Goal: Transaction & Acquisition: Purchase product/service

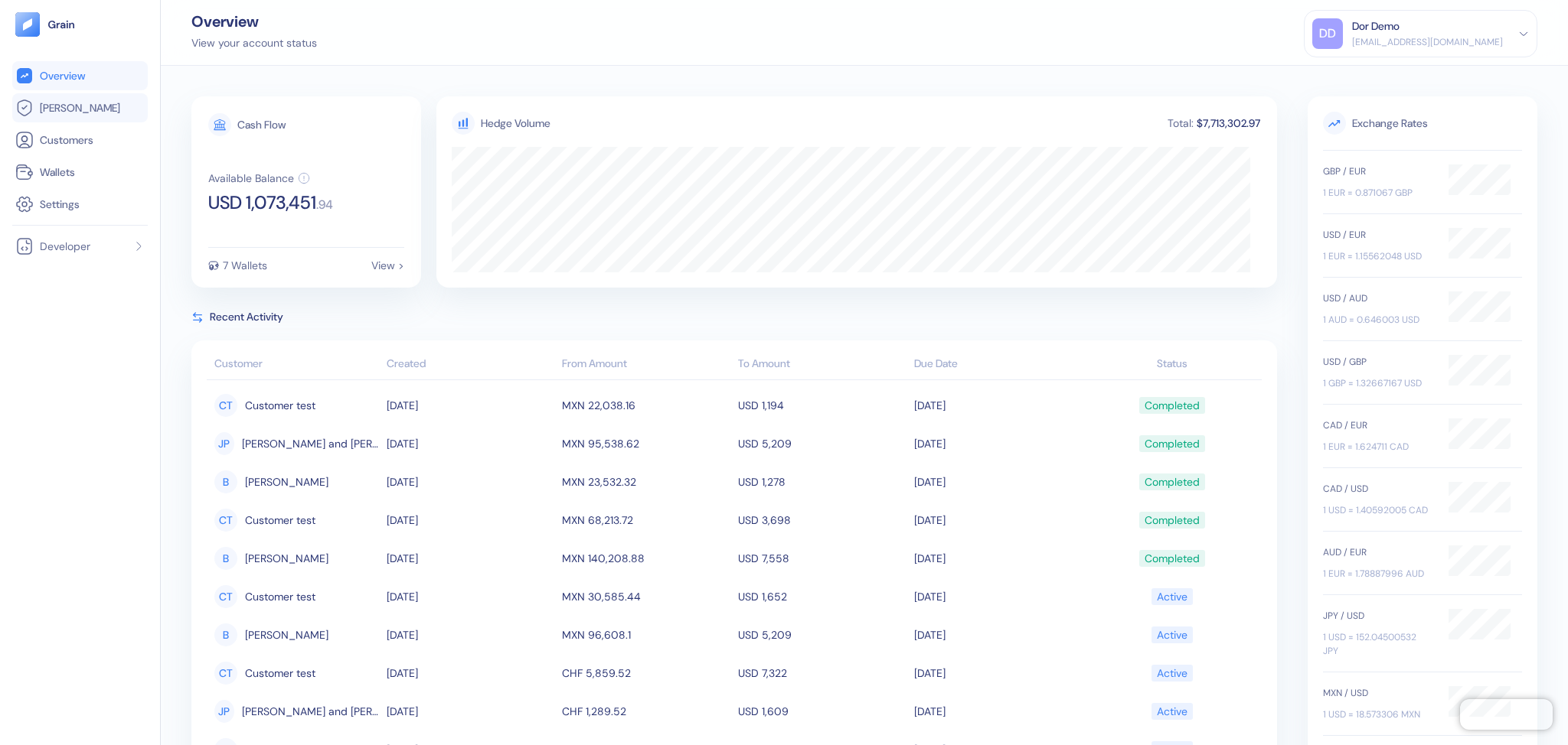
click at [49, 109] on span "[PERSON_NAME]" at bounding box center [79, 108] width 80 height 15
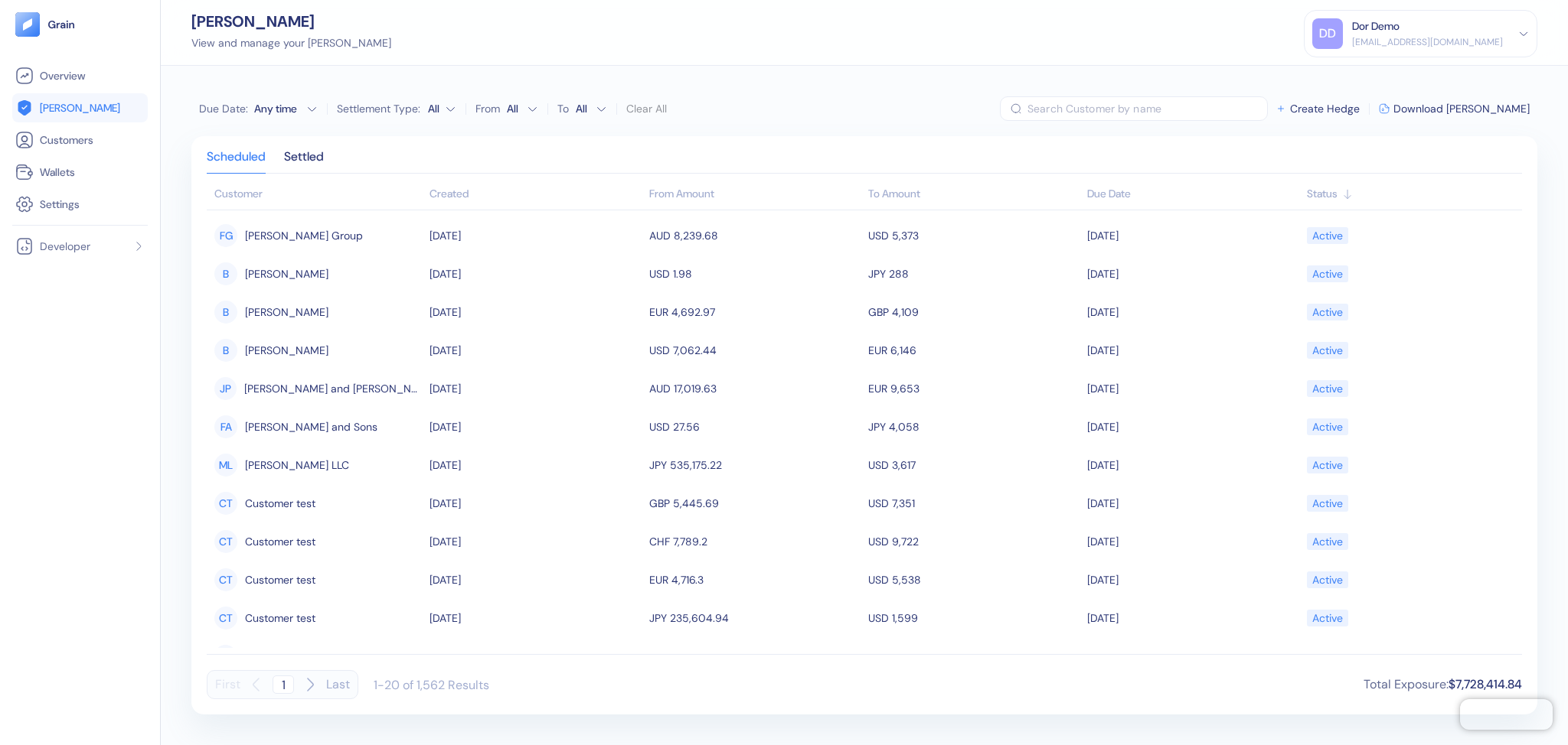
click at [1327, 197] on div "Status" at bounding box center [1411, 194] width 208 height 16
click at [323, 153] on div "Settled" at bounding box center [303, 162] width 40 height 21
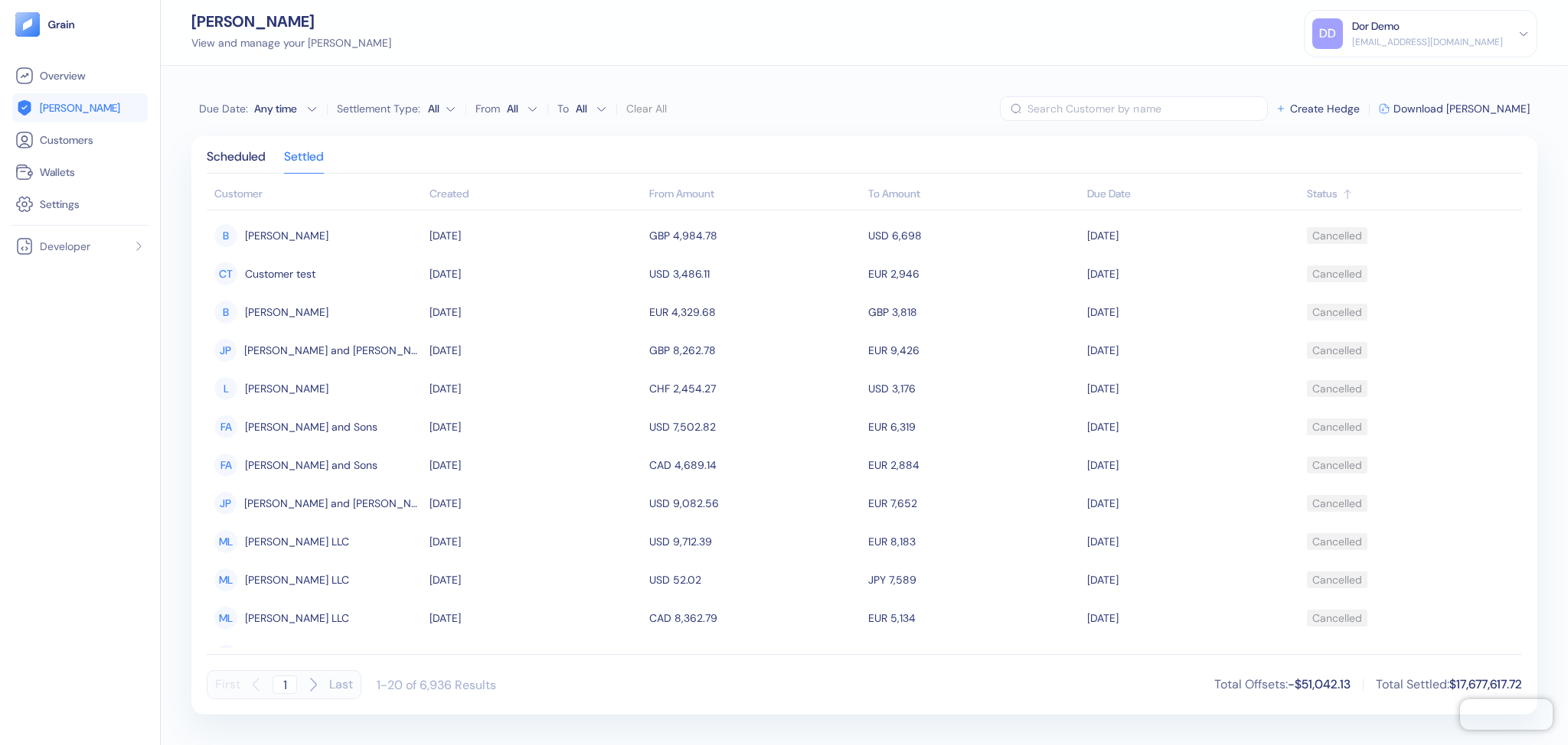
click at [1318, 194] on div "Status" at bounding box center [1411, 194] width 208 height 16
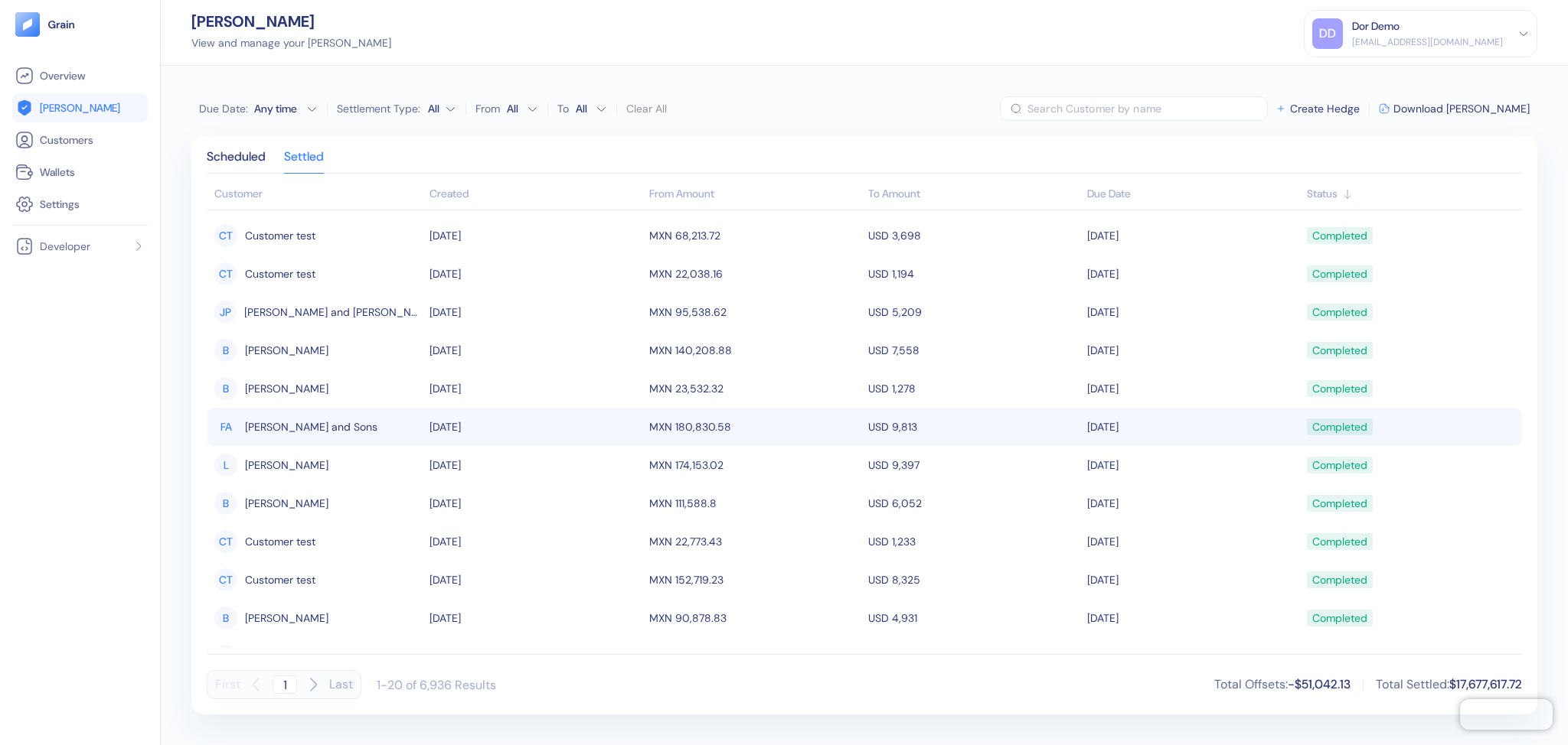
click at [461, 434] on td "[DATE]" at bounding box center [535, 428] width 219 height 39
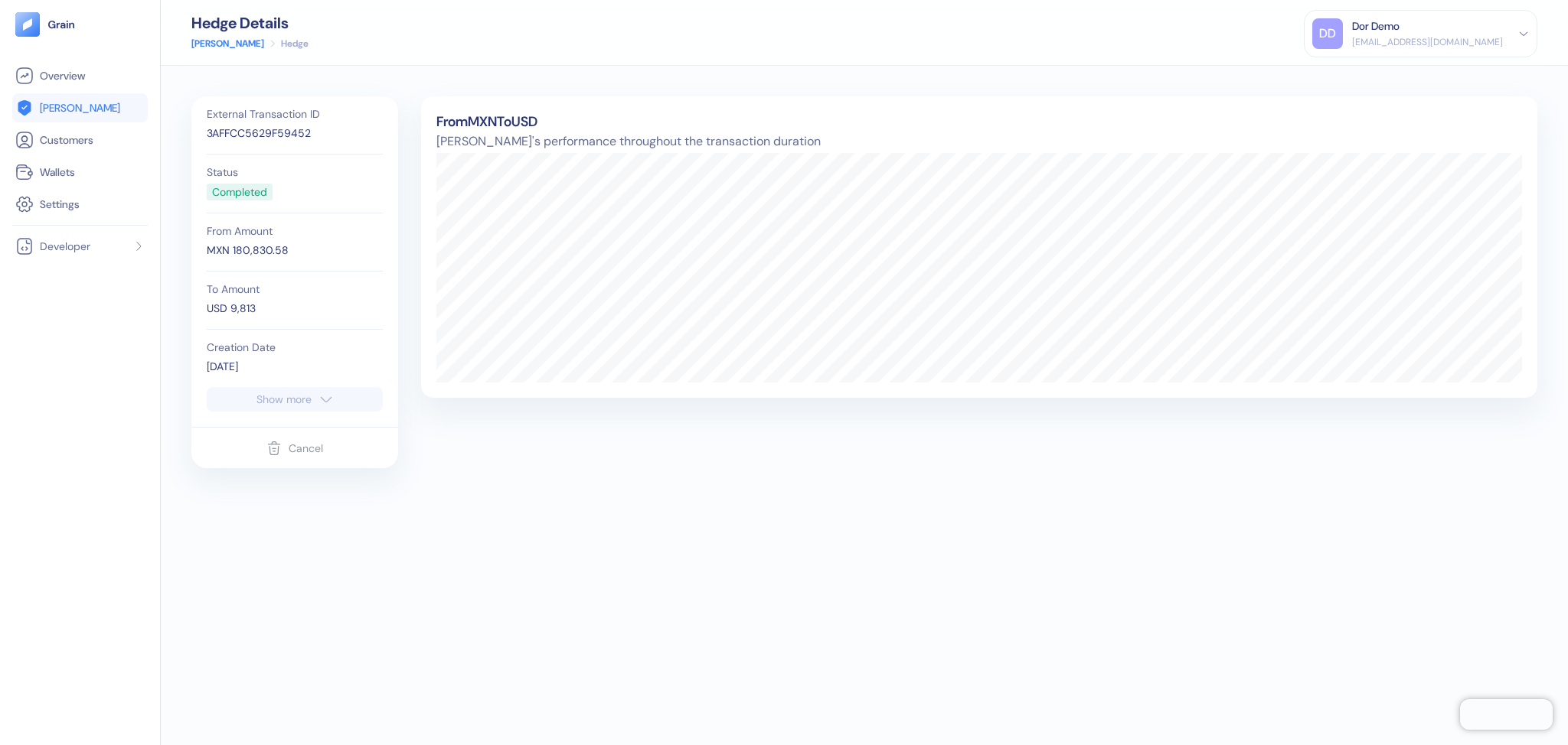
click at [322, 405] on icon "button" at bounding box center [326, 399] width 15 height 18
click at [205, 41] on link "[PERSON_NAME]" at bounding box center [227, 43] width 72 height 14
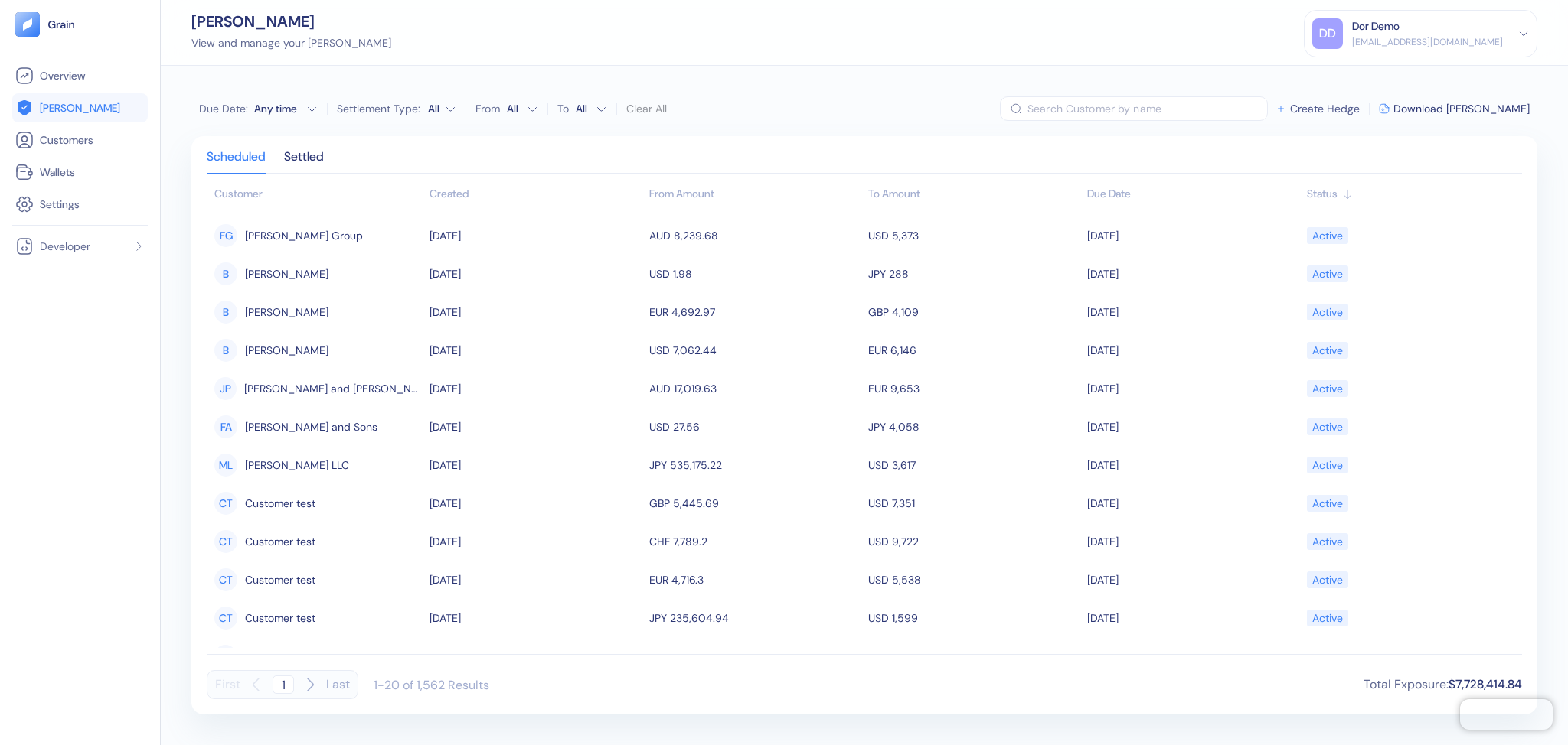
click at [1357, 107] on span "Create Hedge" at bounding box center [1325, 108] width 70 height 11
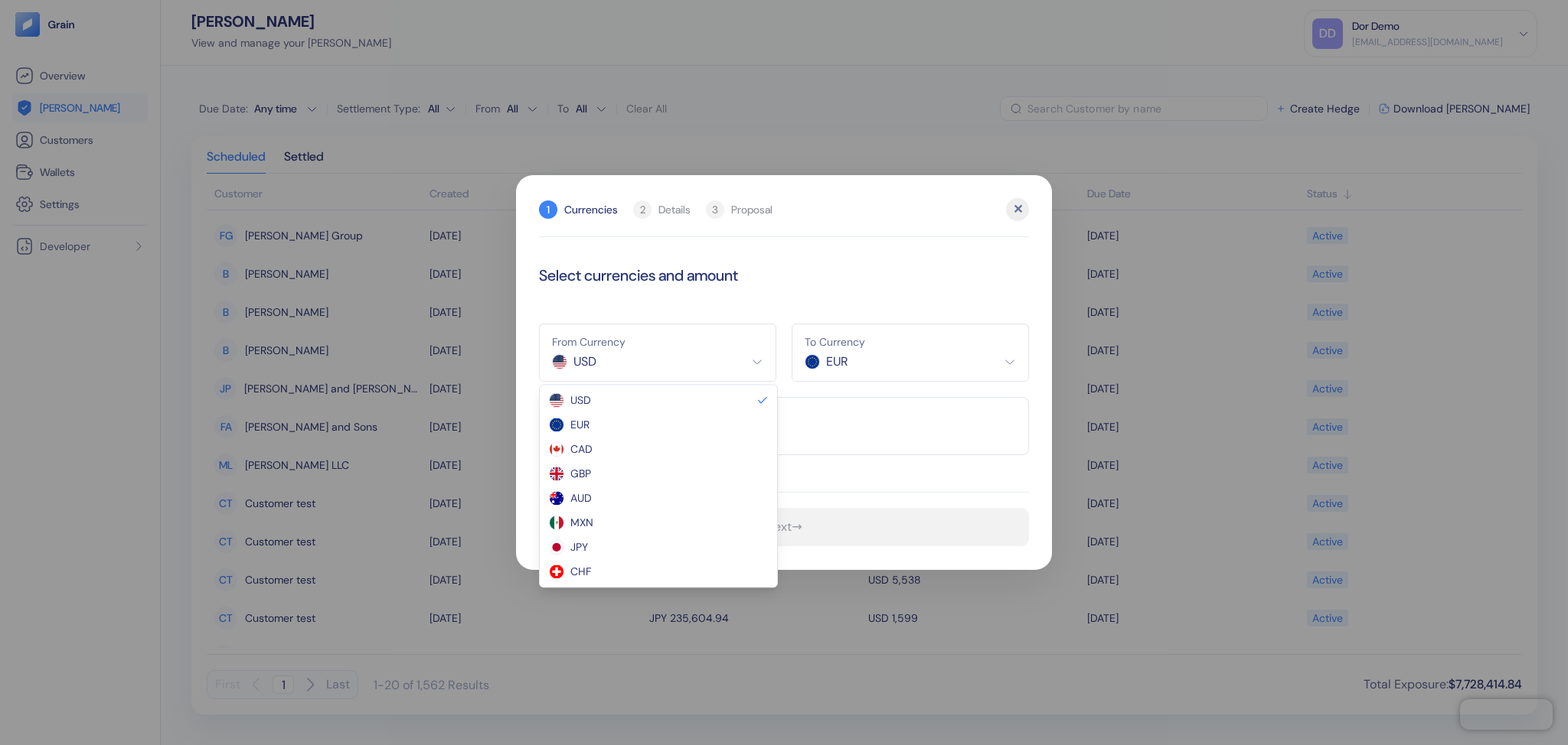
click at [686, 359] on html "Pingdom Check: App Online Overview [PERSON_NAME] Customers Wallets Settings Dev…" at bounding box center [784, 372] width 1568 height 745
select select "EUR"
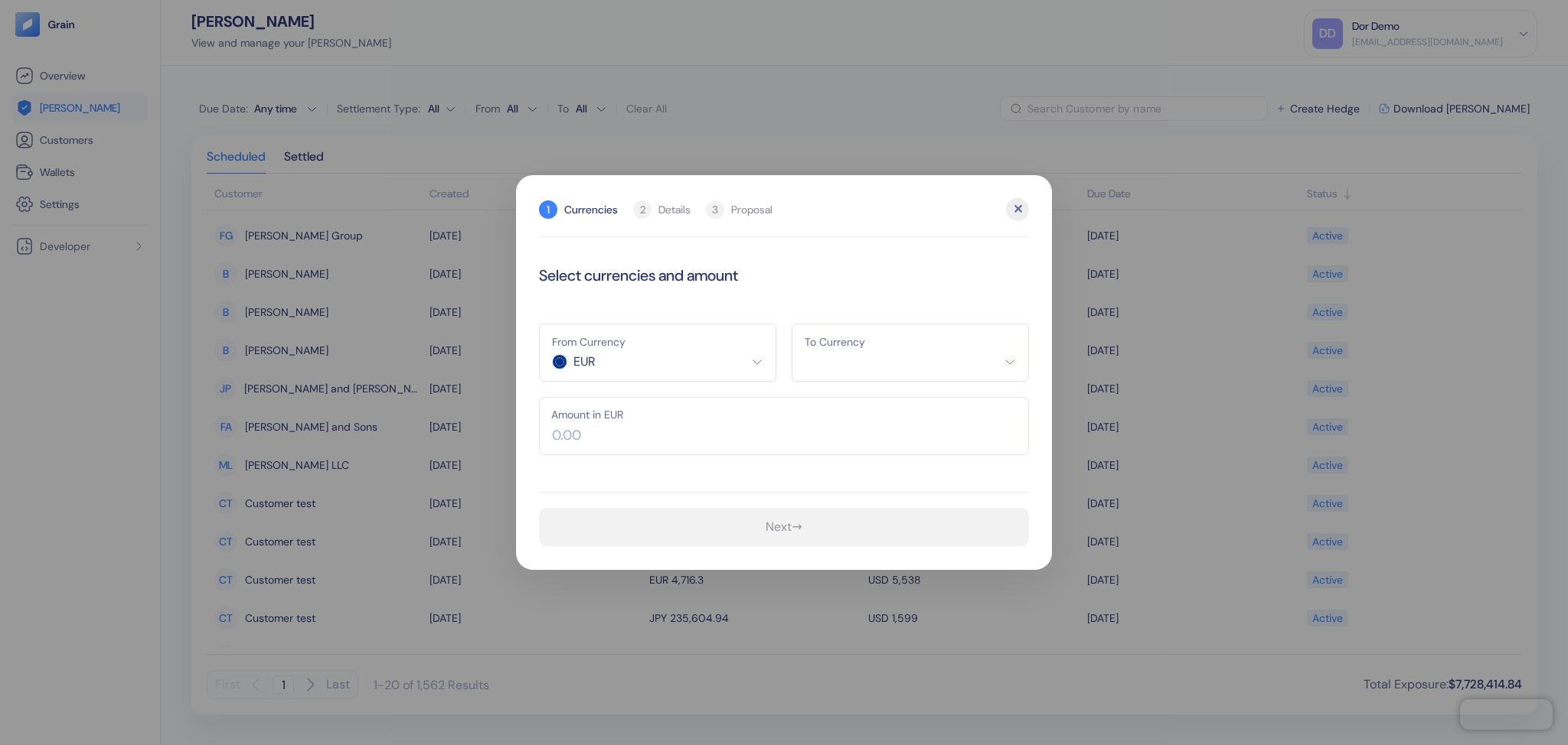
click at [846, 353] on html "Pingdom Check: App Online Overview [PERSON_NAME] Customers Wallets Settings Dev…" at bounding box center [784, 372] width 1568 height 745
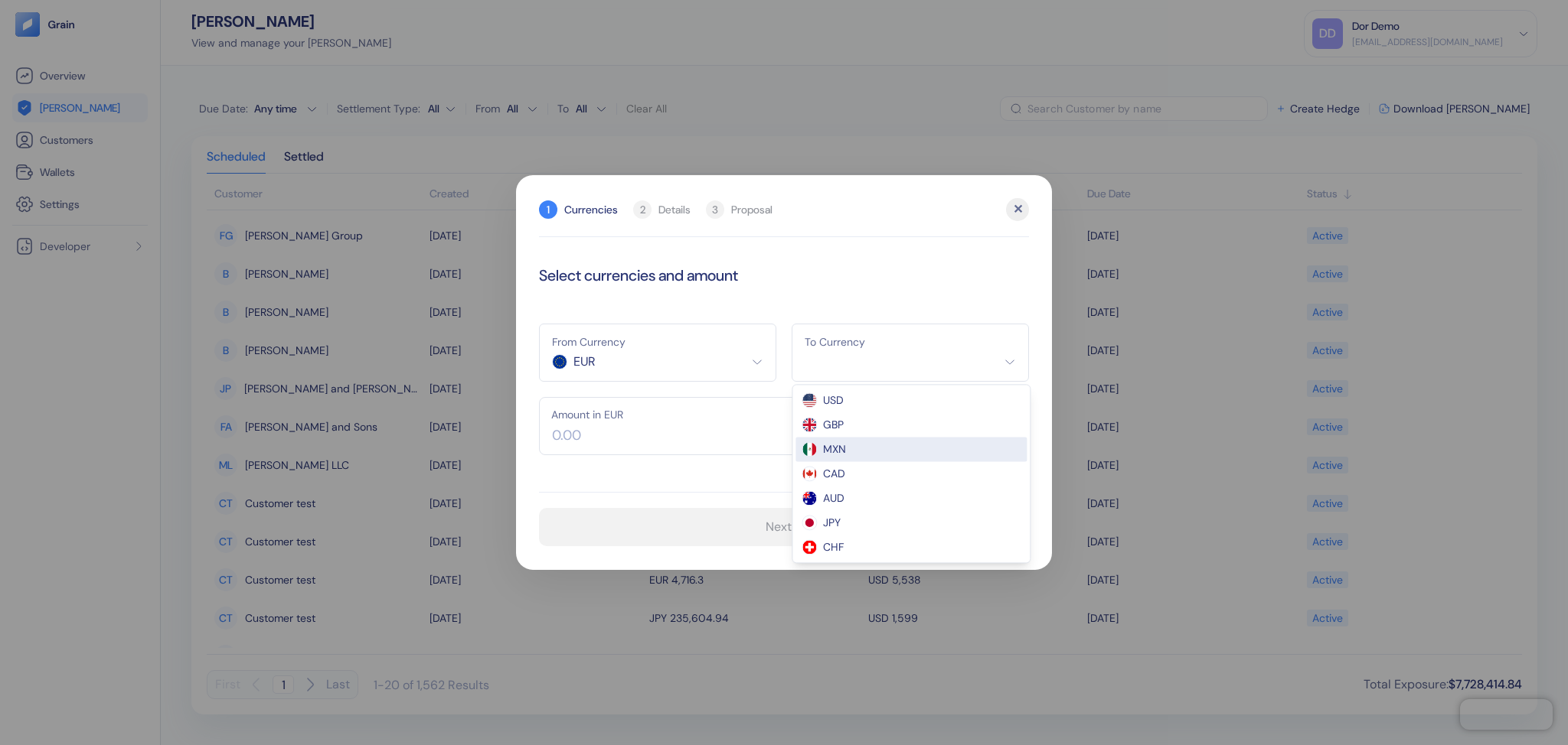
select select "MXN"
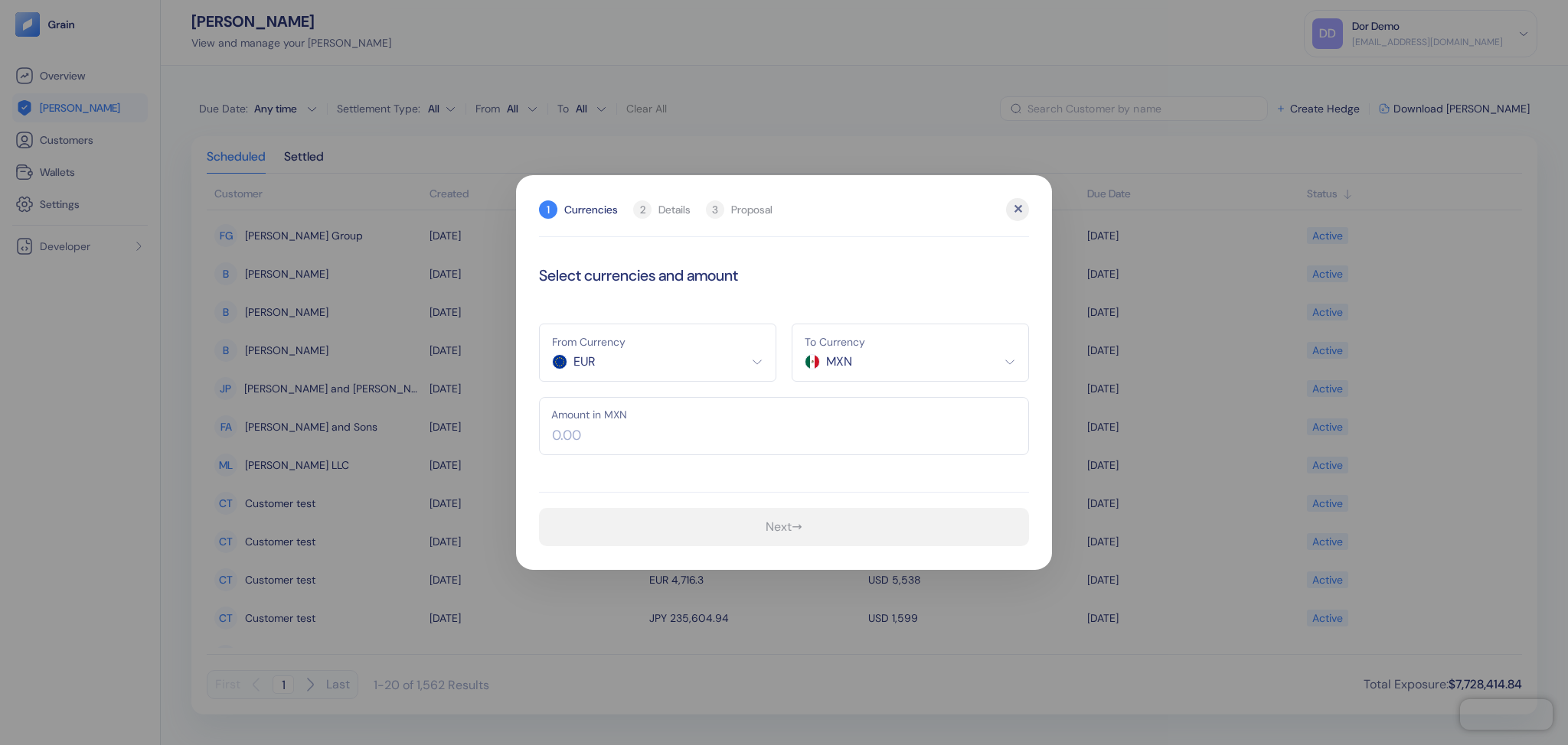
click at [775, 442] on input "text" at bounding box center [784, 427] width 490 height 58
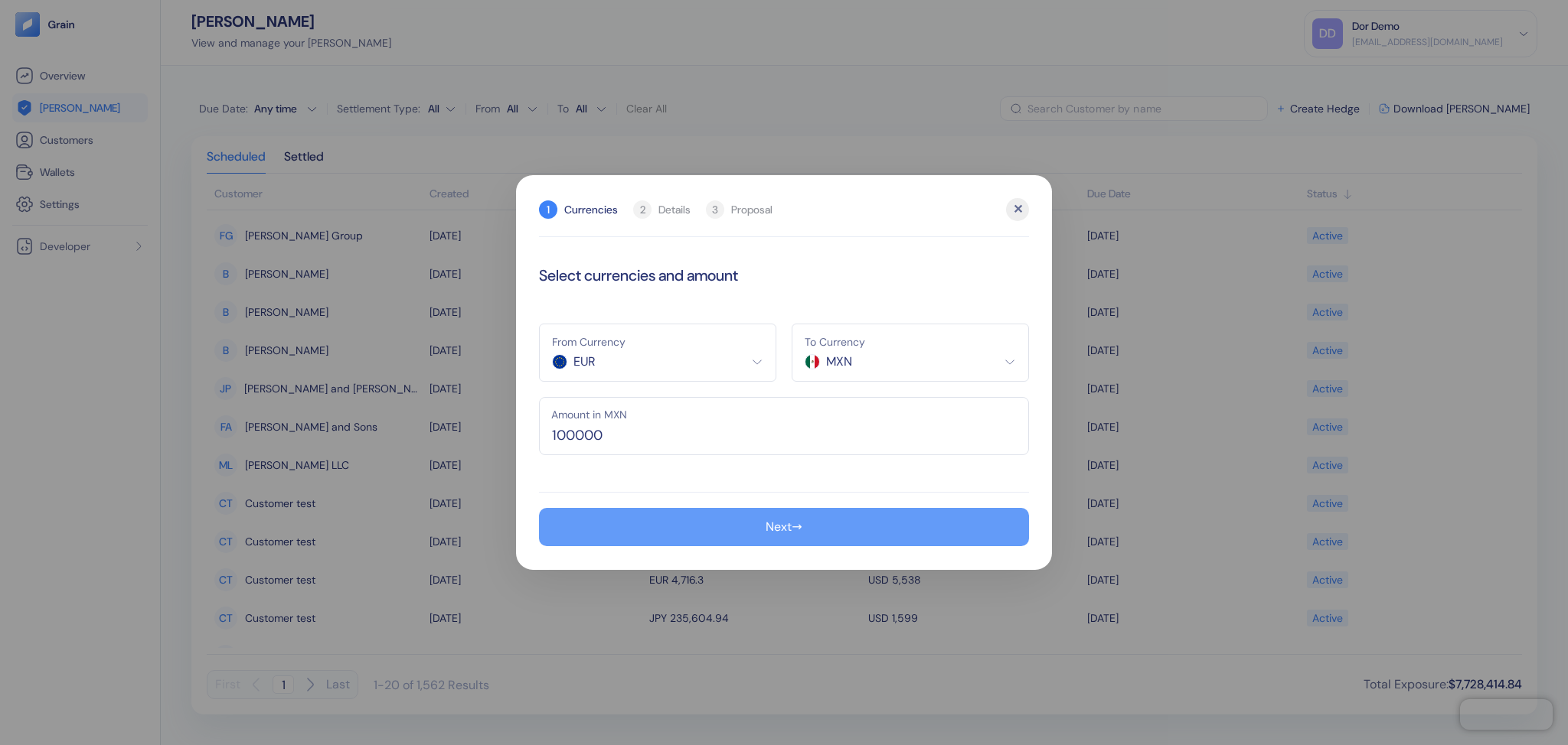
type input "100,000"
click at [763, 531] on button "Next →" at bounding box center [784, 528] width 490 height 39
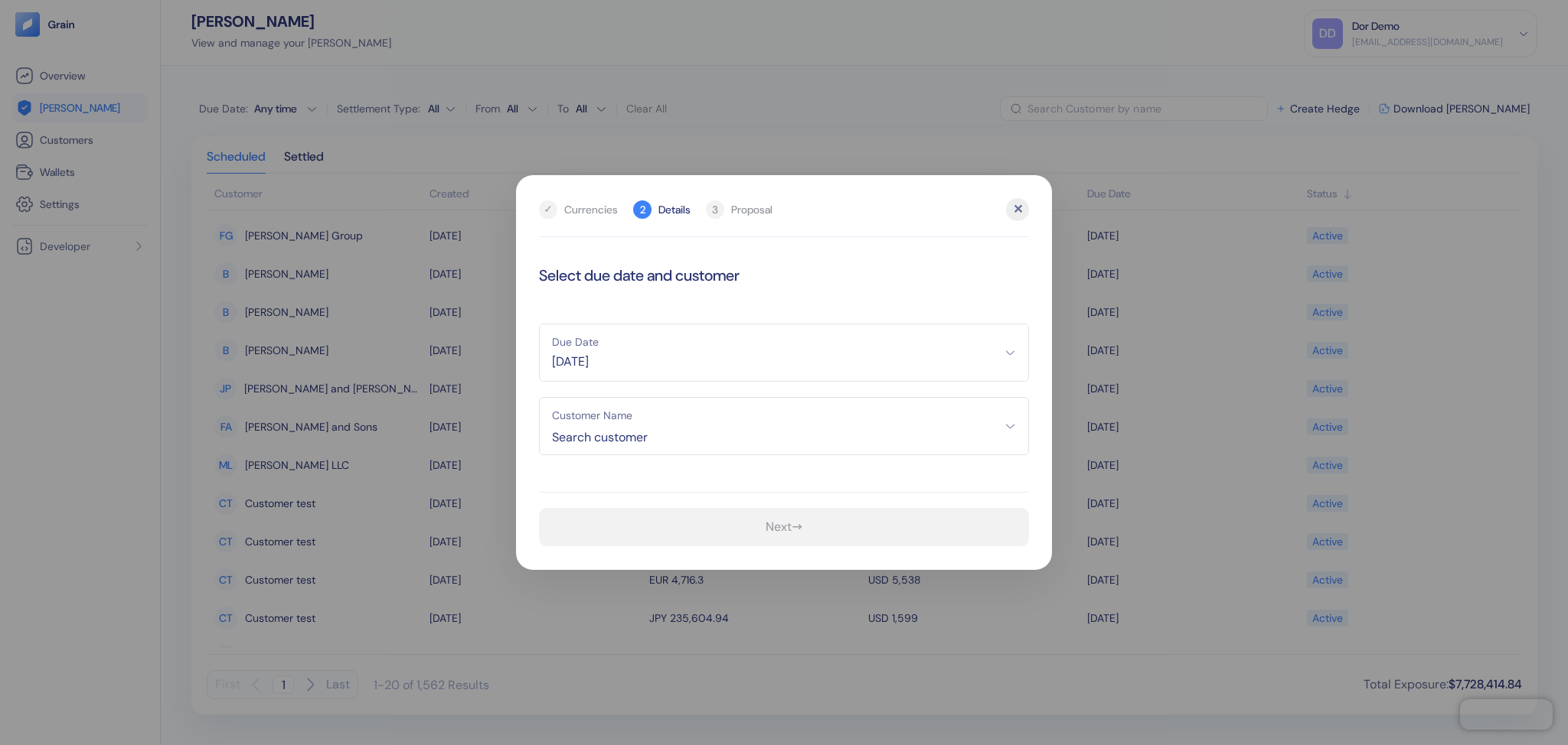
click at [794, 355] on span "[DATE]" at bounding box center [784, 362] width 464 height 18
click at [670, 401] on icon "Go to next month" at bounding box center [672, 402] width 9 height 6
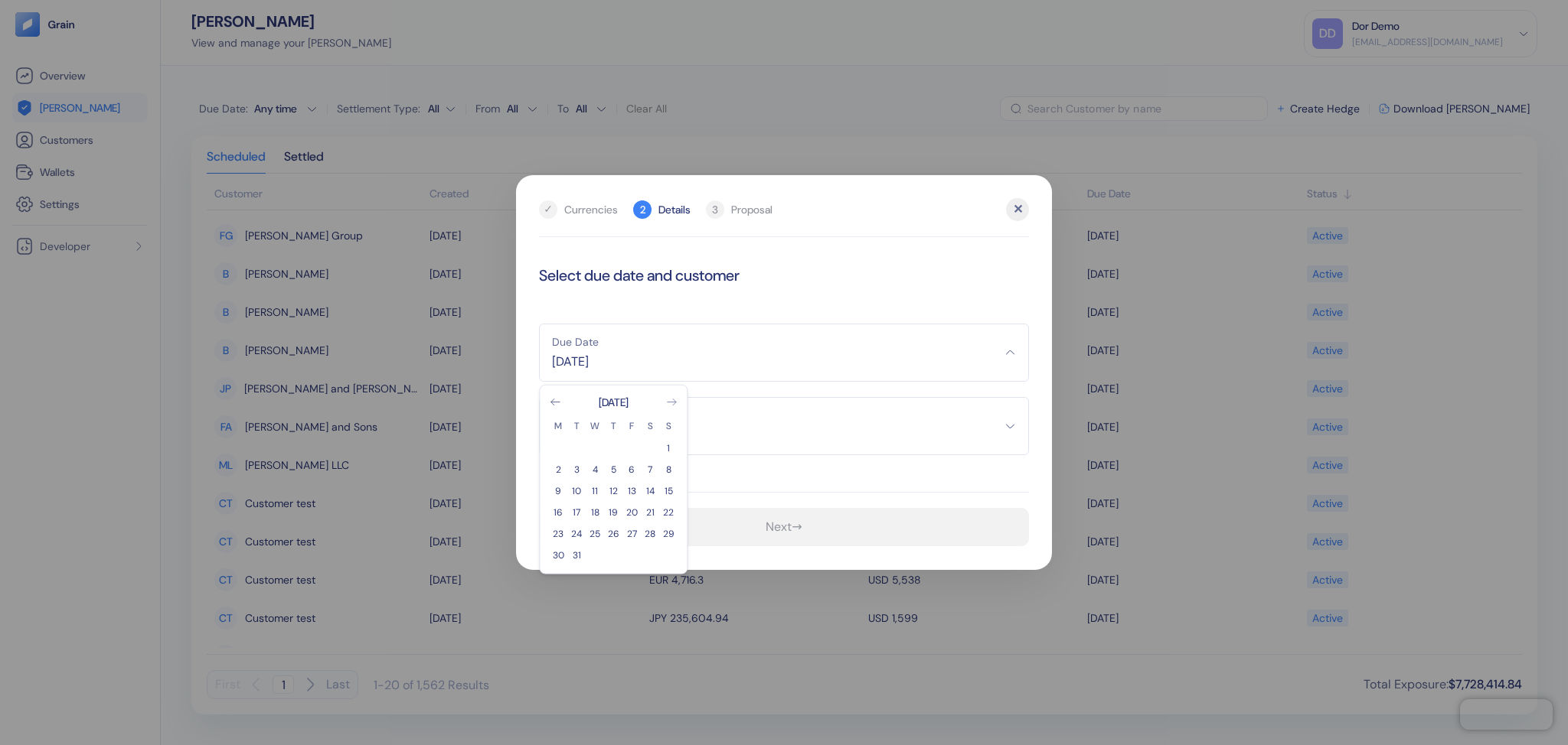
click at [670, 401] on icon "Go to next month" at bounding box center [672, 402] width 9 height 6
click at [632, 496] on button "15" at bounding box center [631, 491] width 18 height 18
click at [643, 435] on span "Search customer" at bounding box center [784, 437] width 464 height 18
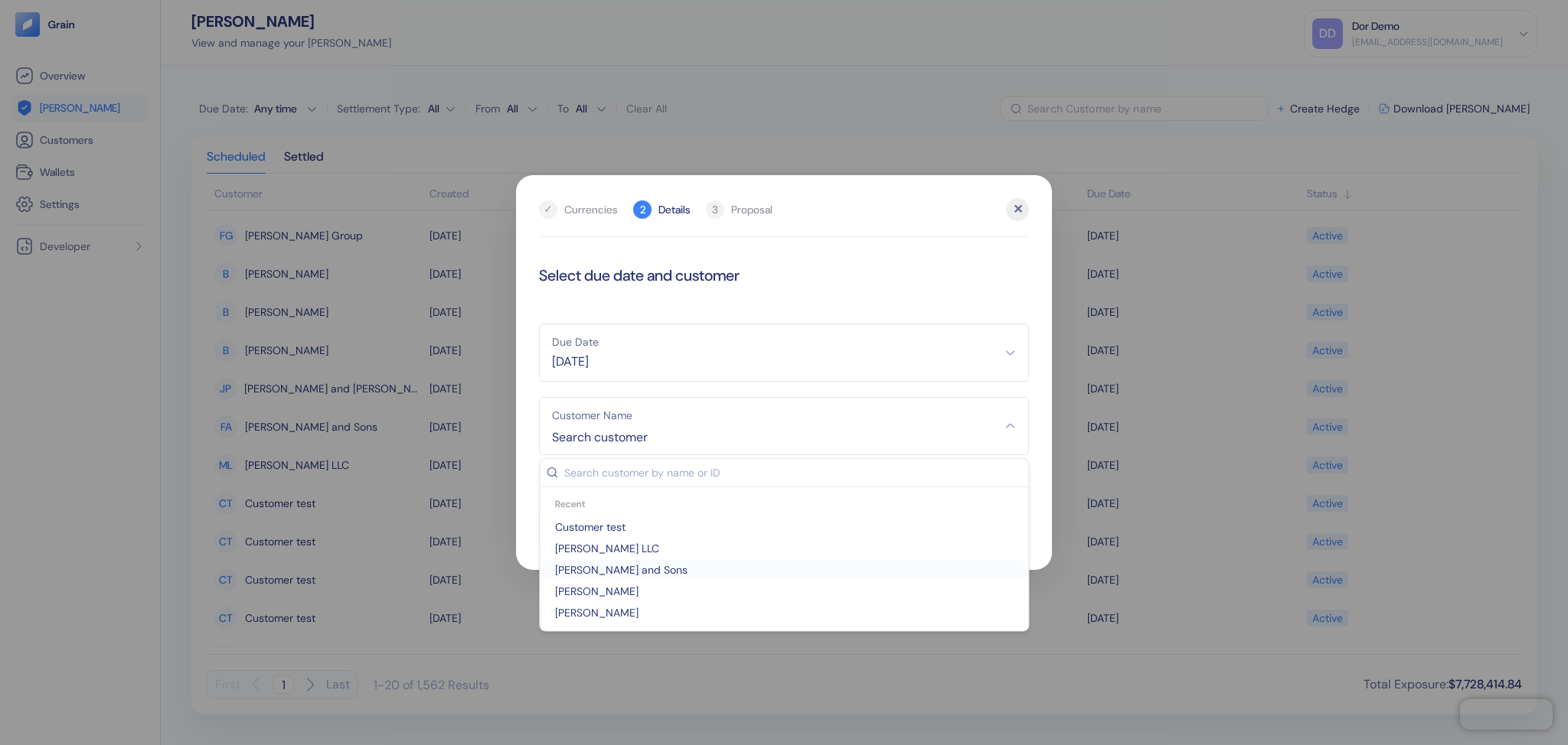
click at [630, 570] on span "[PERSON_NAME] and Sons" at bounding box center [784, 570] width 470 height 15
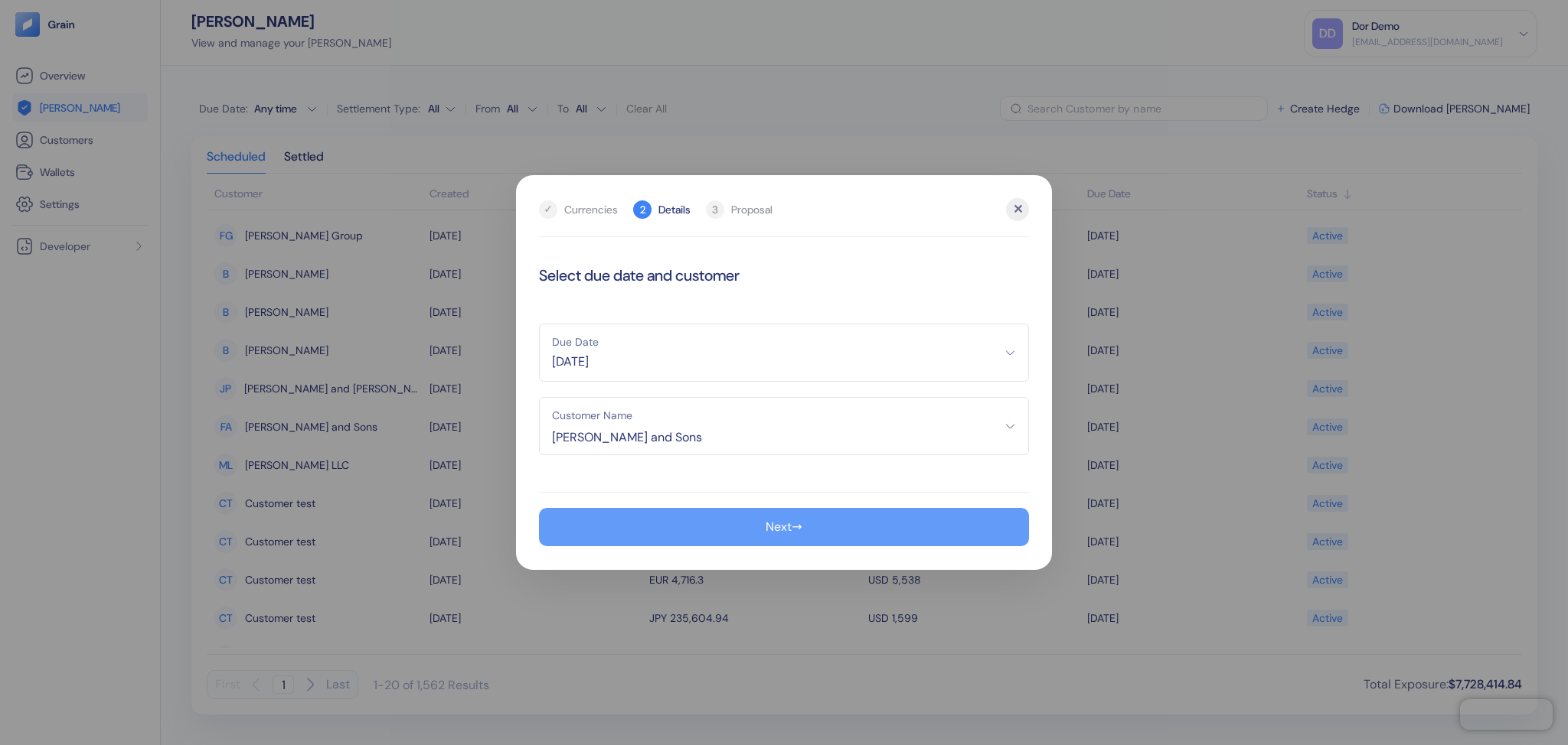
click at [660, 532] on button "Next →" at bounding box center [784, 528] width 490 height 39
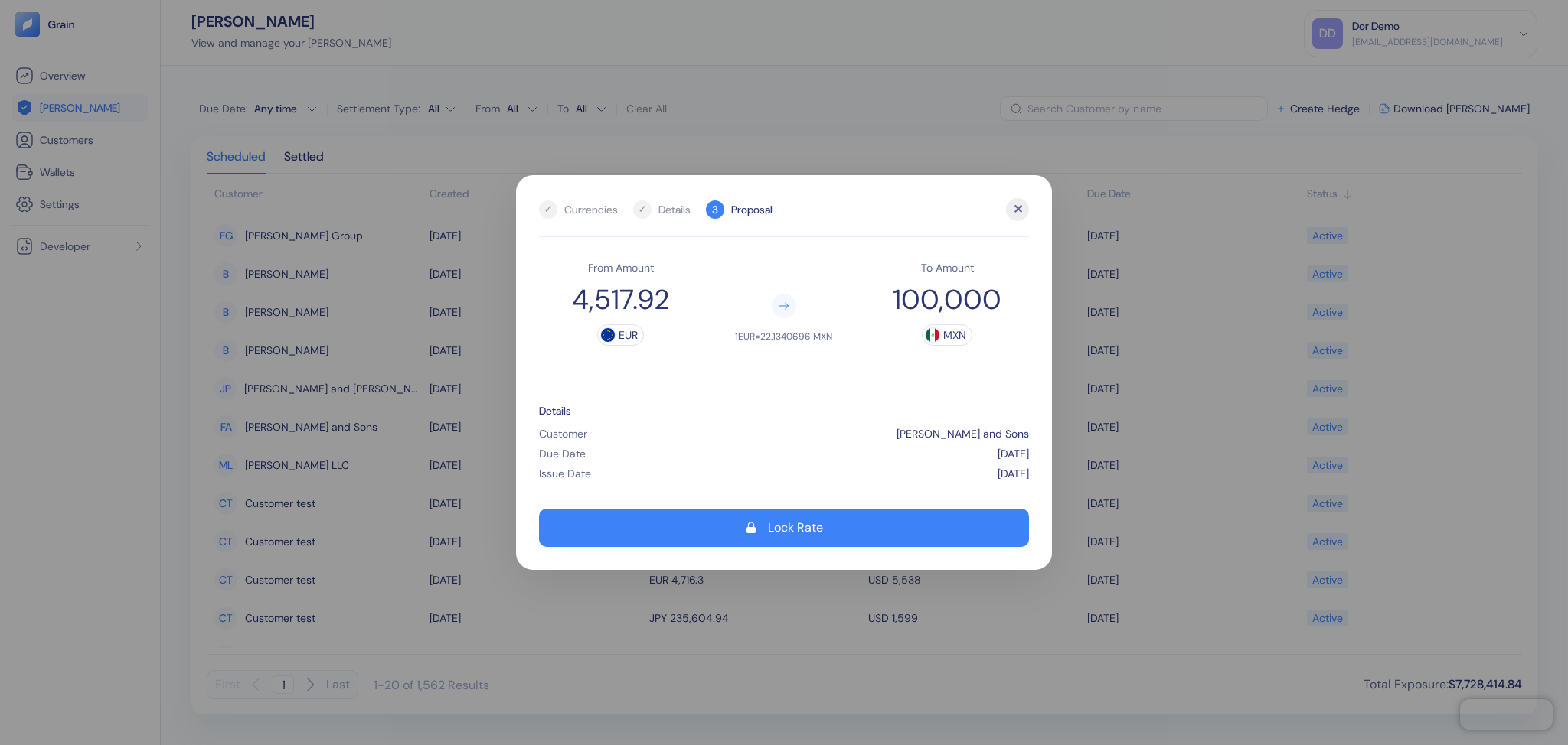
drag, startPoint x: 760, startPoint y: 338, endPoint x: 822, endPoint y: 338, distance: 62.0
click at [822, 338] on span "1 EUR = 22.1340696 MXN" at bounding box center [783, 337] width 98 height 13
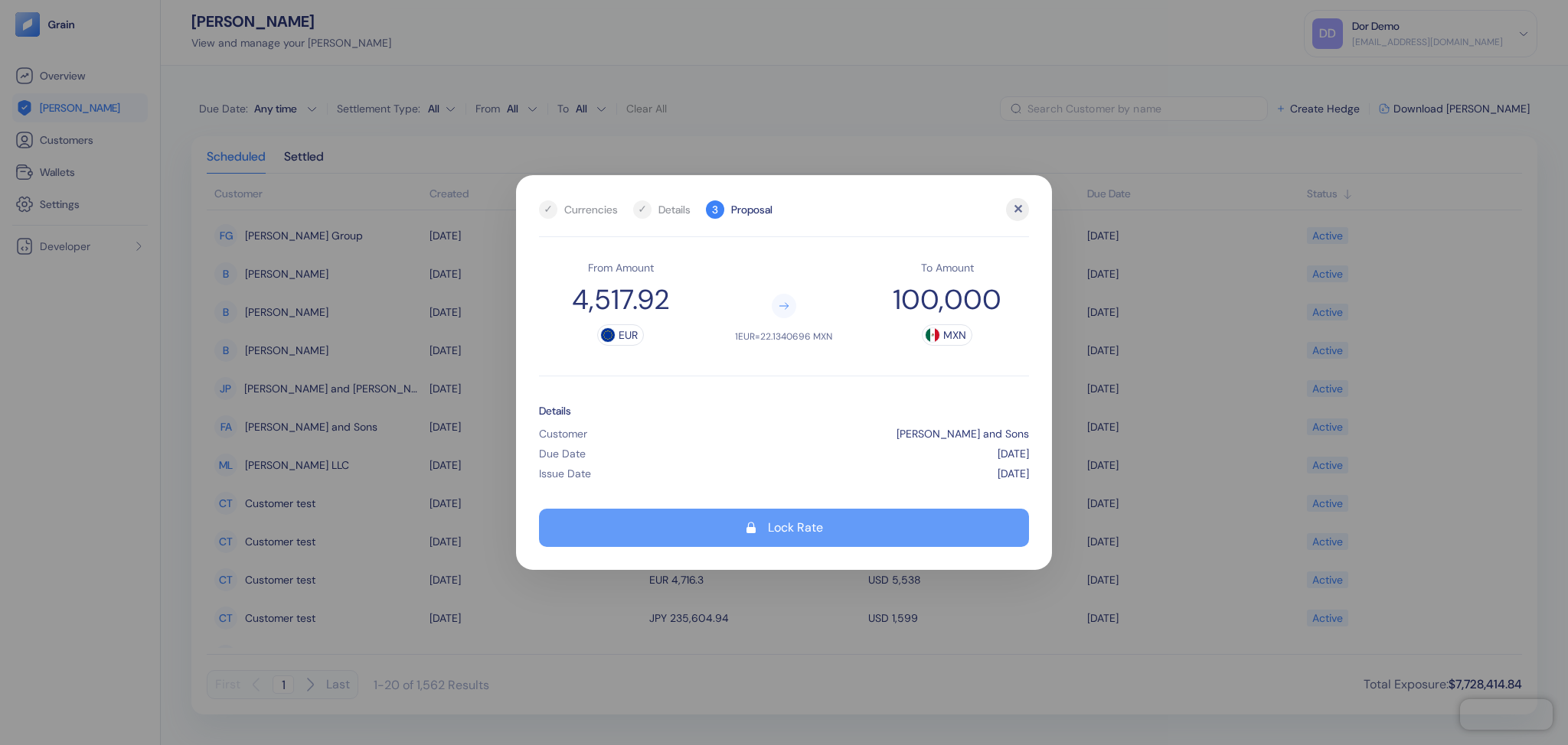
click at [849, 525] on button "Lock Rate" at bounding box center [784, 528] width 490 height 39
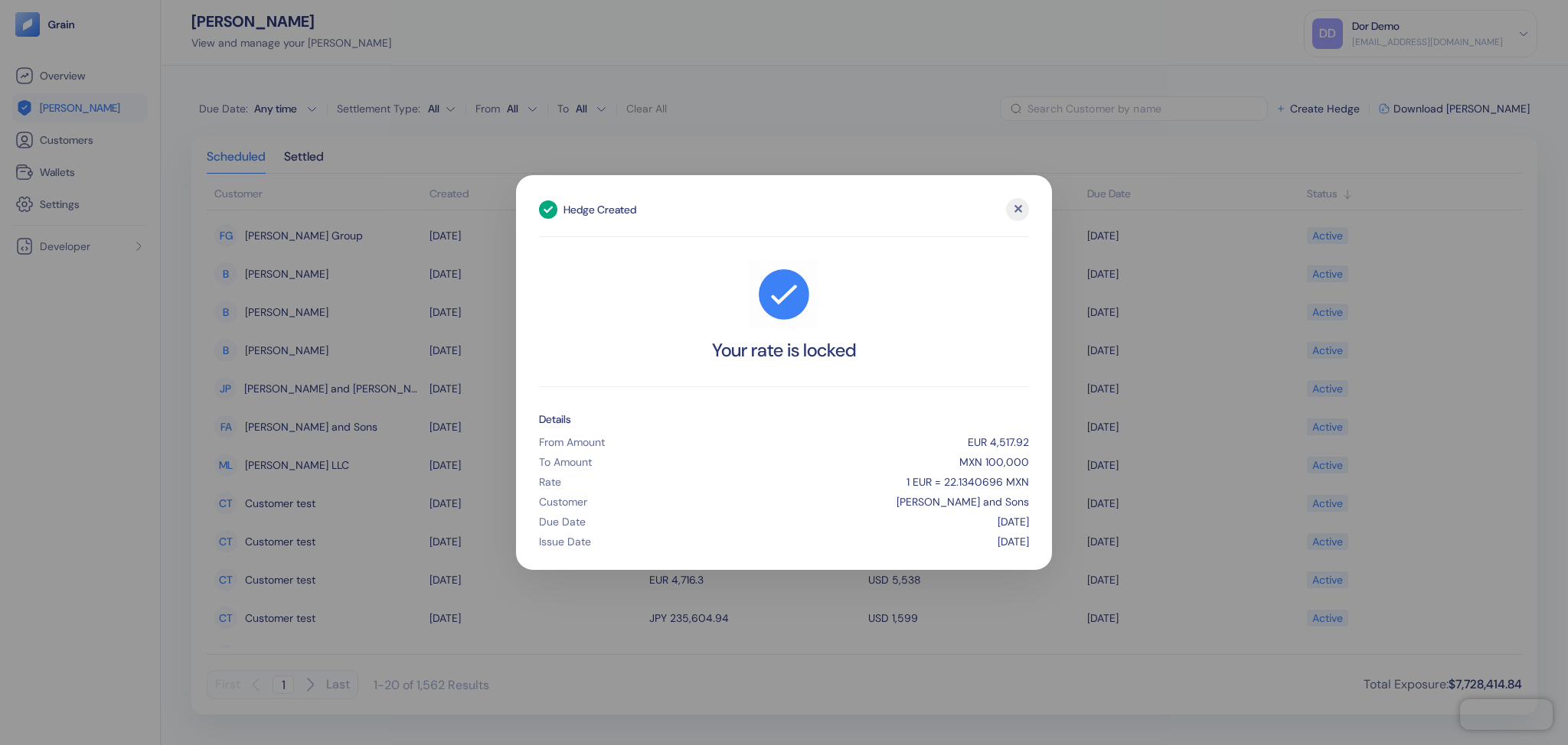
click at [1017, 209] on div "✕" at bounding box center [1018, 209] width 23 height 23
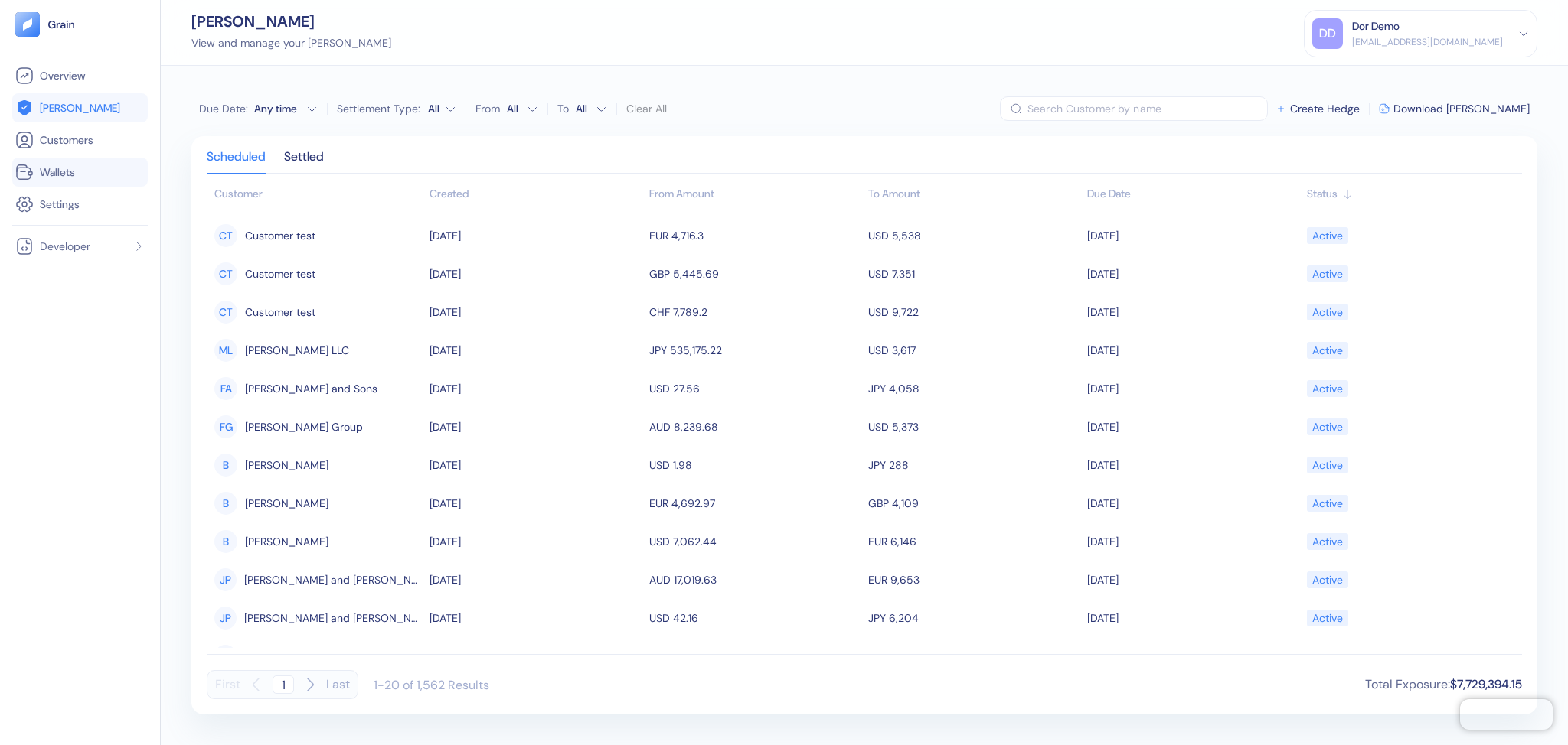
click at [98, 177] on link "Wallets" at bounding box center [80, 172] width 129 height 18
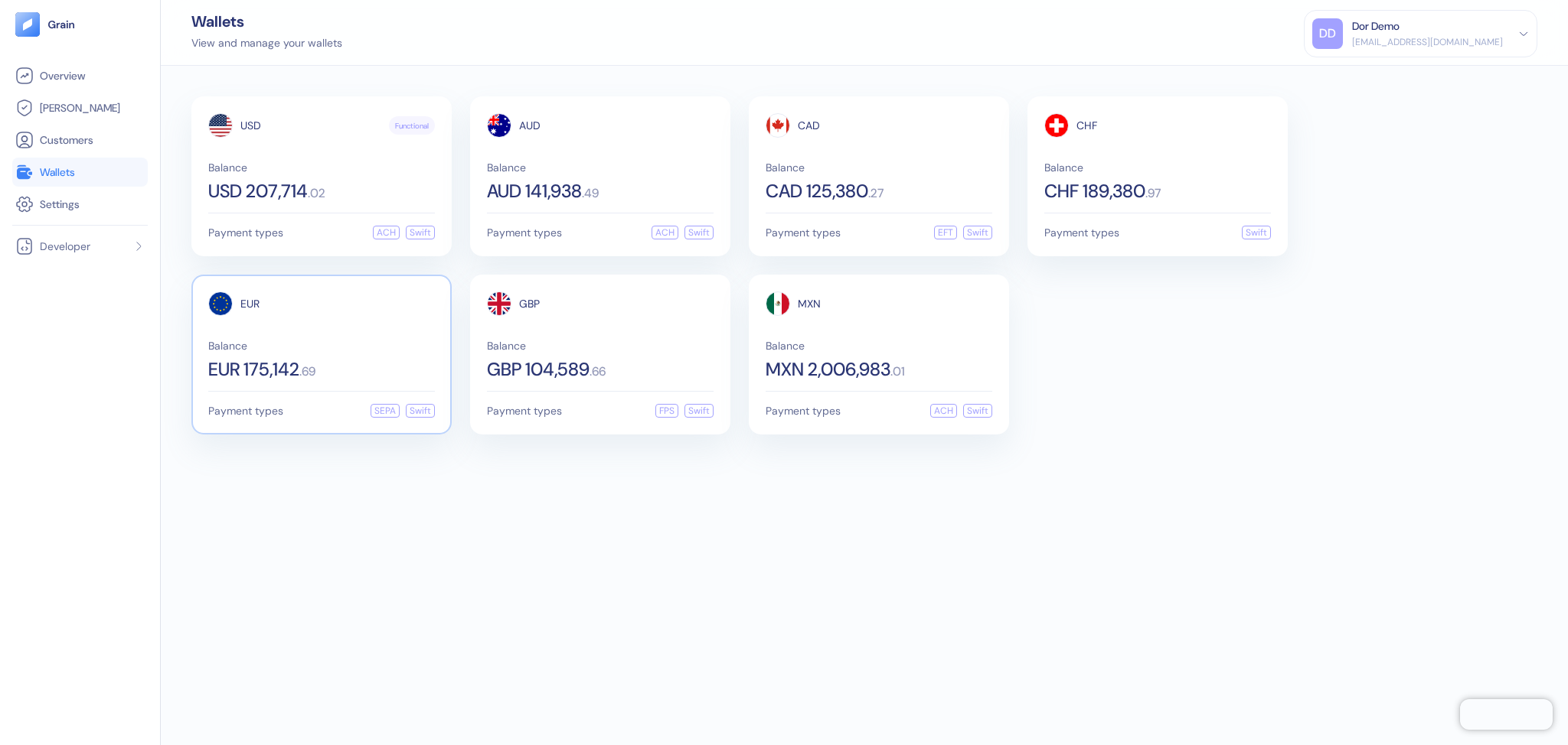
click at [369, 347] on span "Balance" at bounding box center [322, 345] width 227 height 11
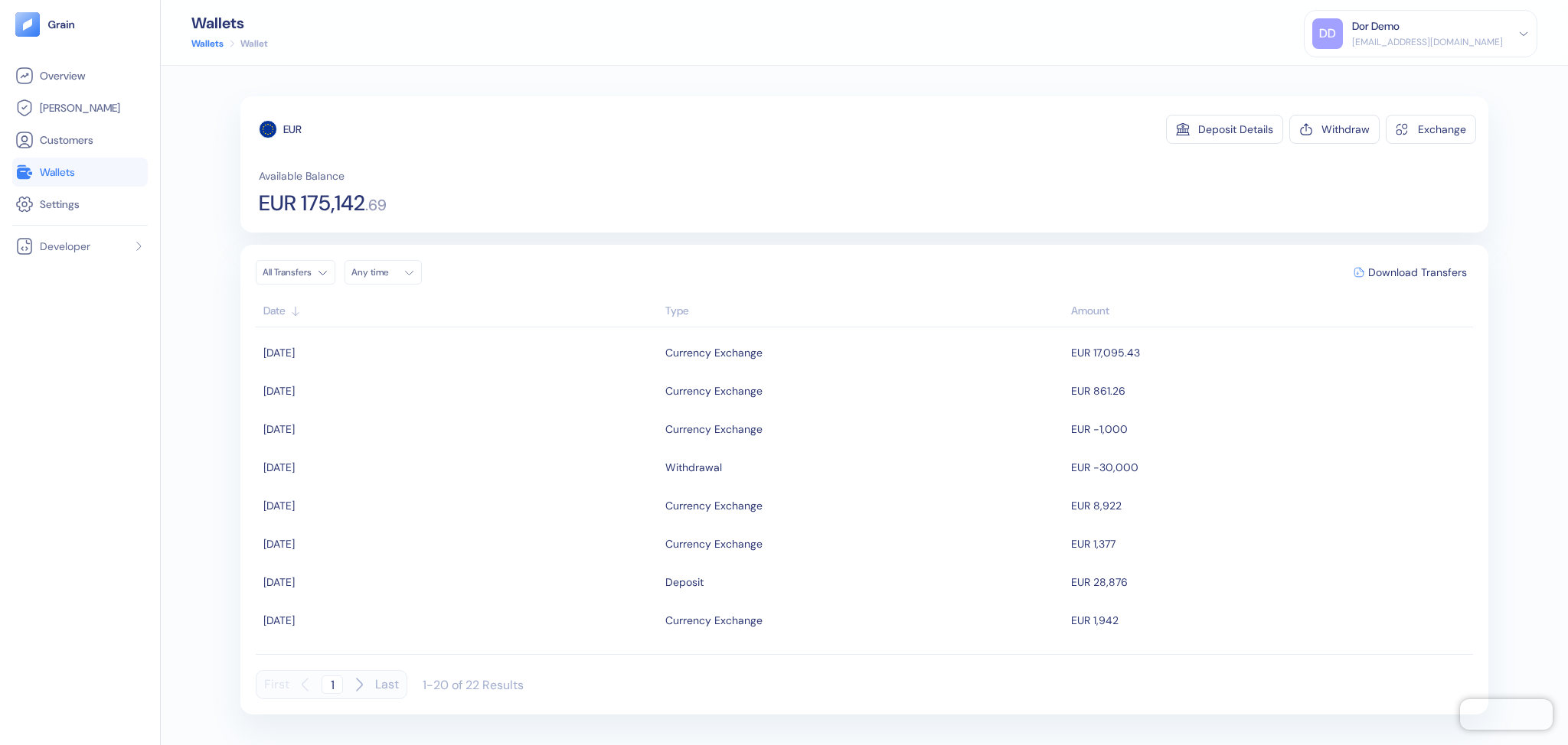
click at [206, 38] on link "Wallets" at bounding box center [207, 43] width 32 height 14
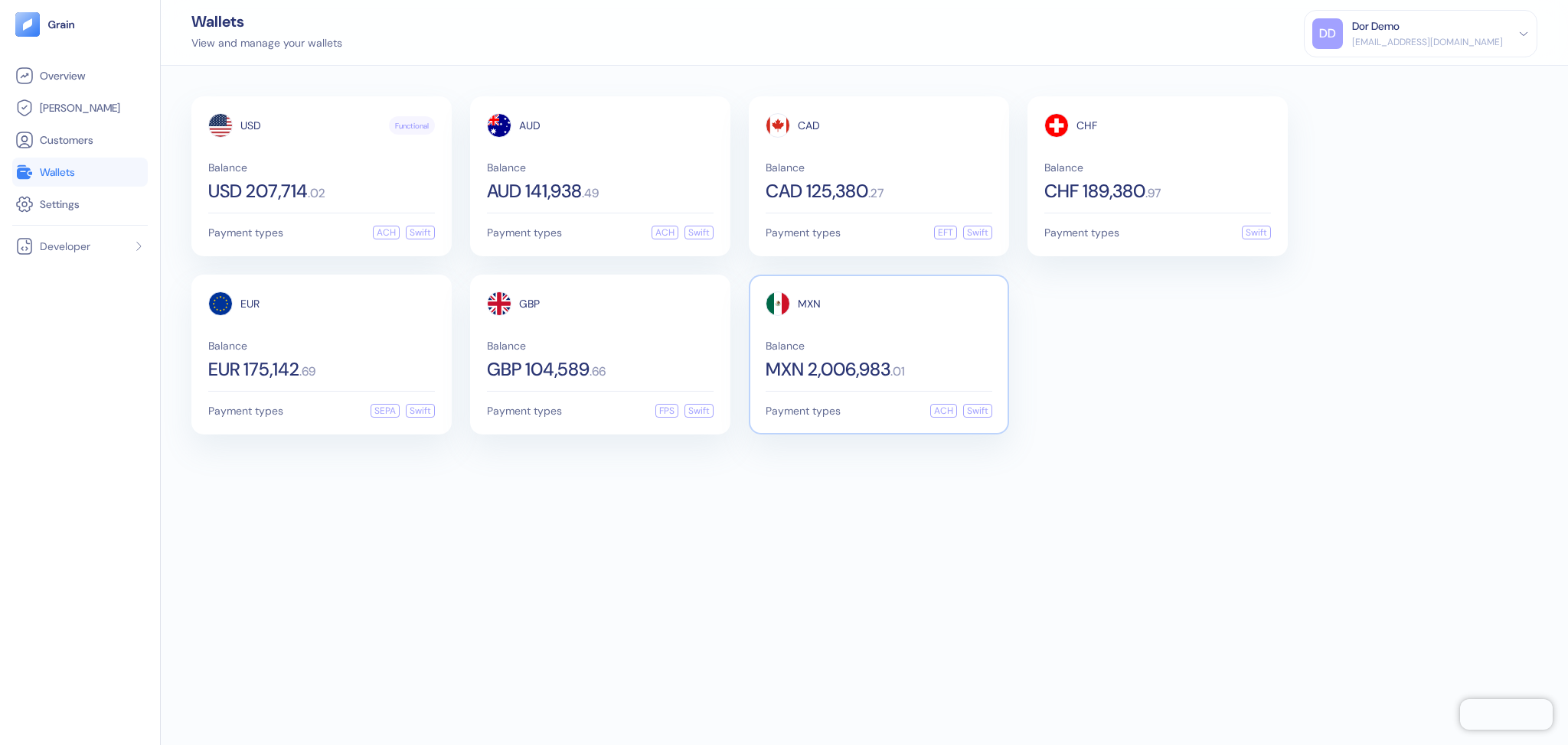
click at [927, 353] on div "Balance MXN 2,006,983 . 01" at bounding box center [879, 360] width 227 height 39
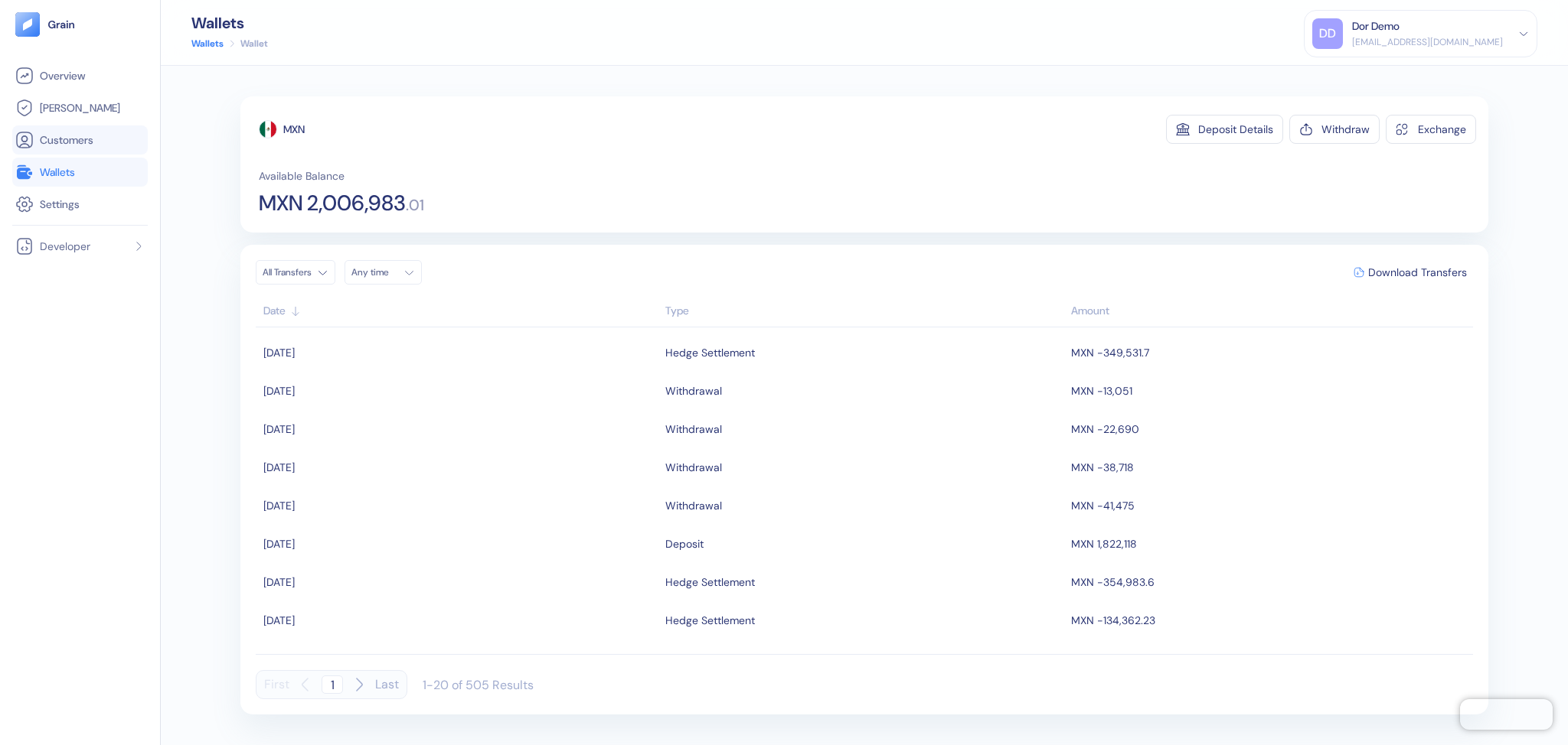
click at [76, 135] on span "Customers" at bounding box center [67, 140] width 54 height 15
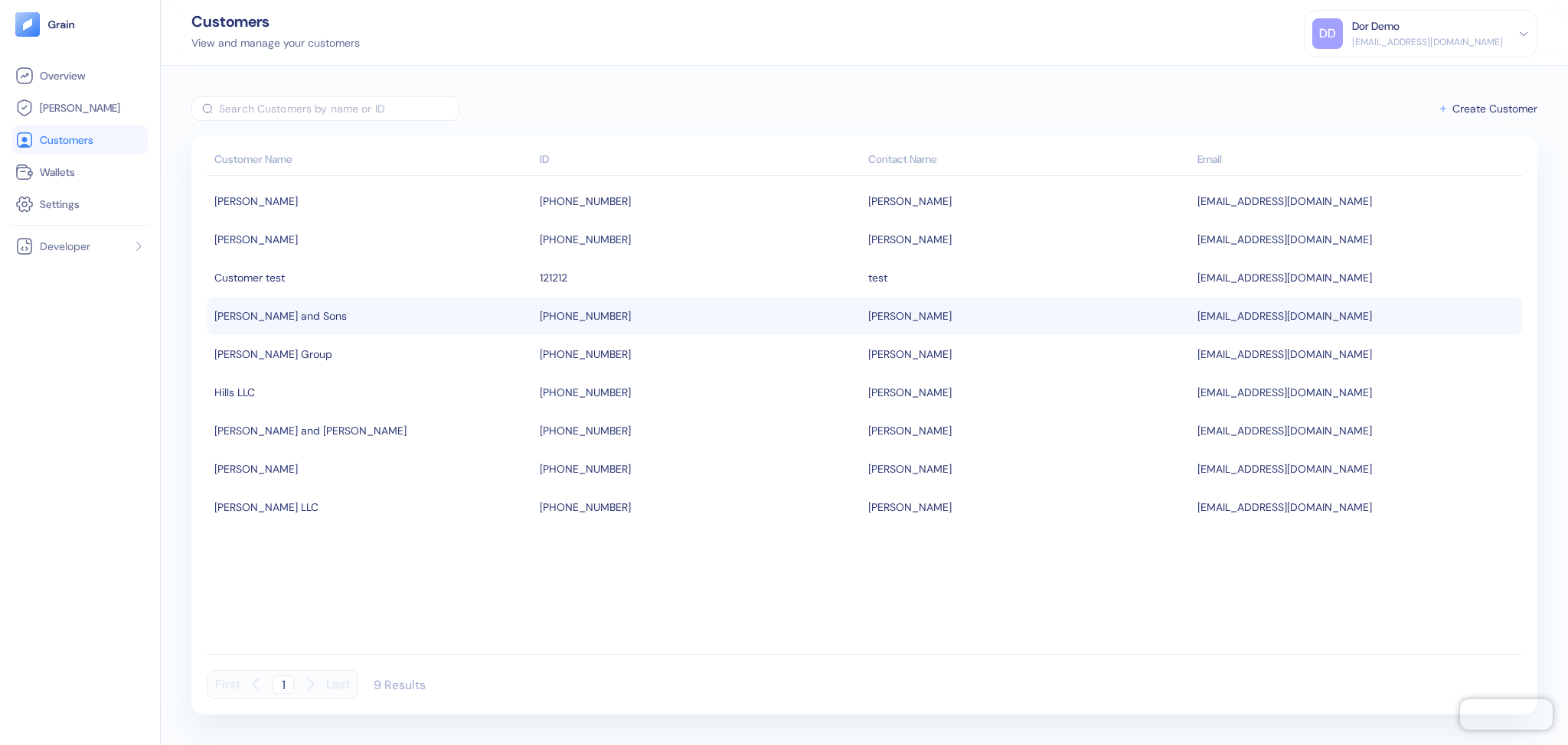
click at [349, 320] on div "[PERSON_NAME] and Sons" at bounding box center [373, 316] width 318 height 26
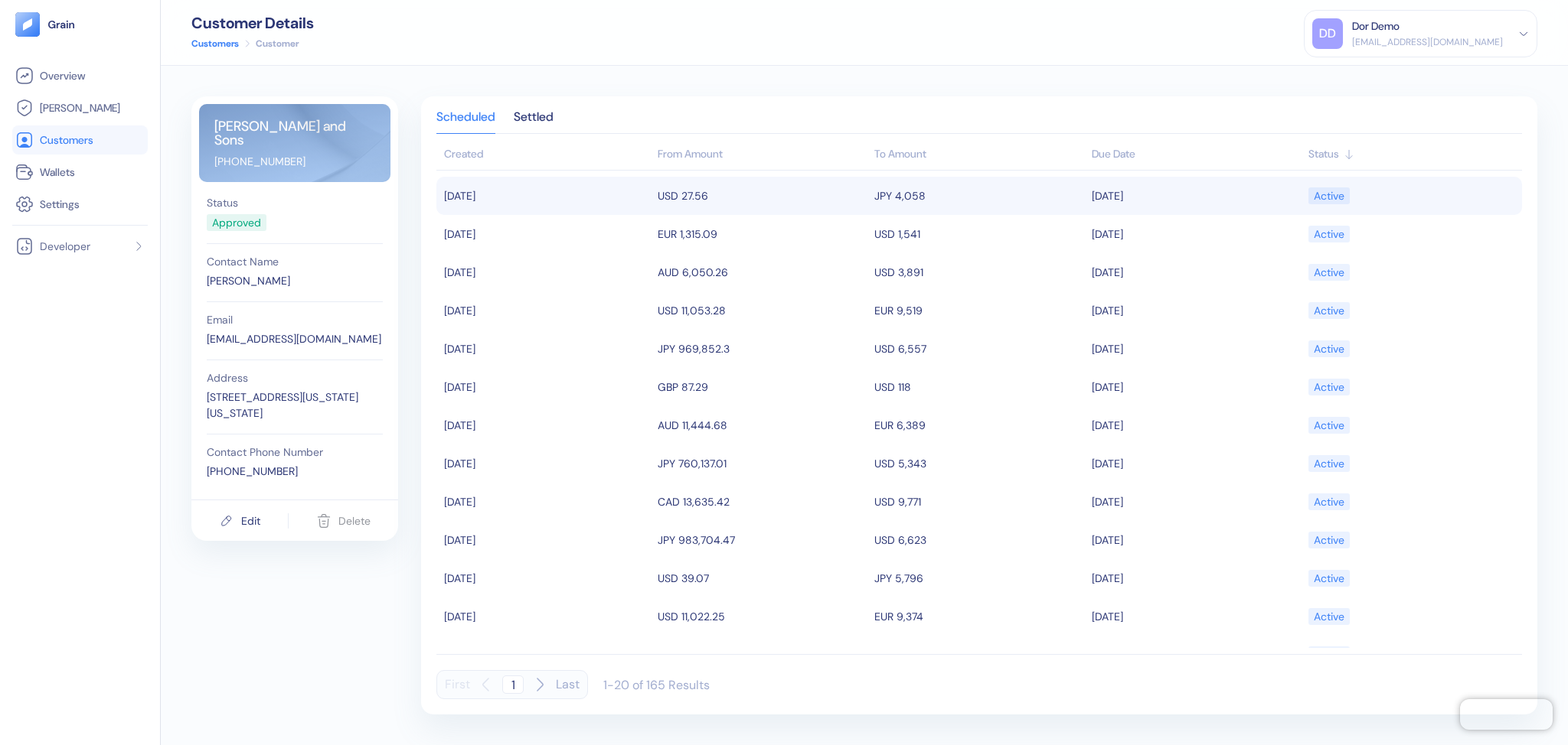
click at [557, 198] on td "[DATE]" at bounding box center [545, 196] width 217 height 39
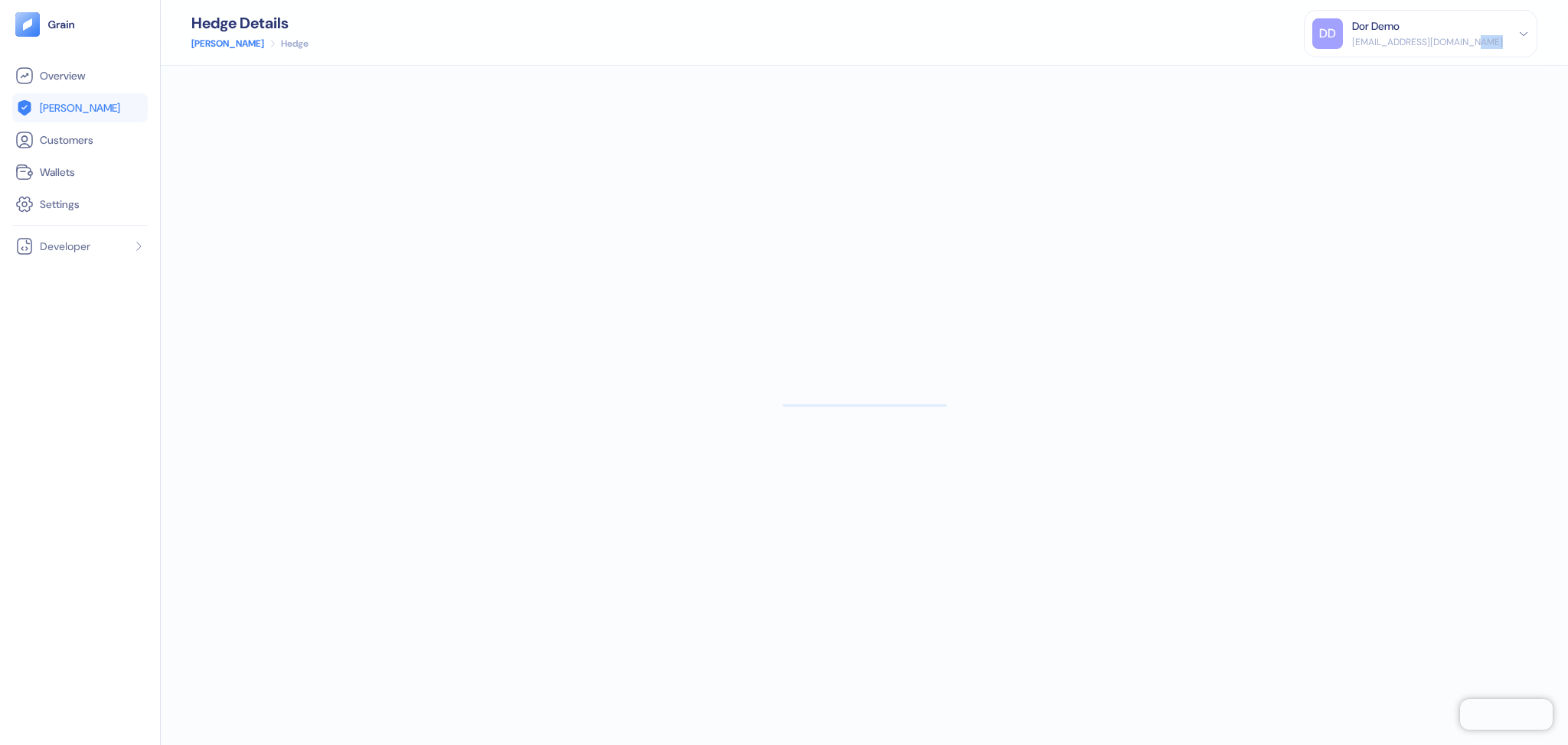
click at [557, 198] on div at bounding box center [865, 405] width 1408 height 679
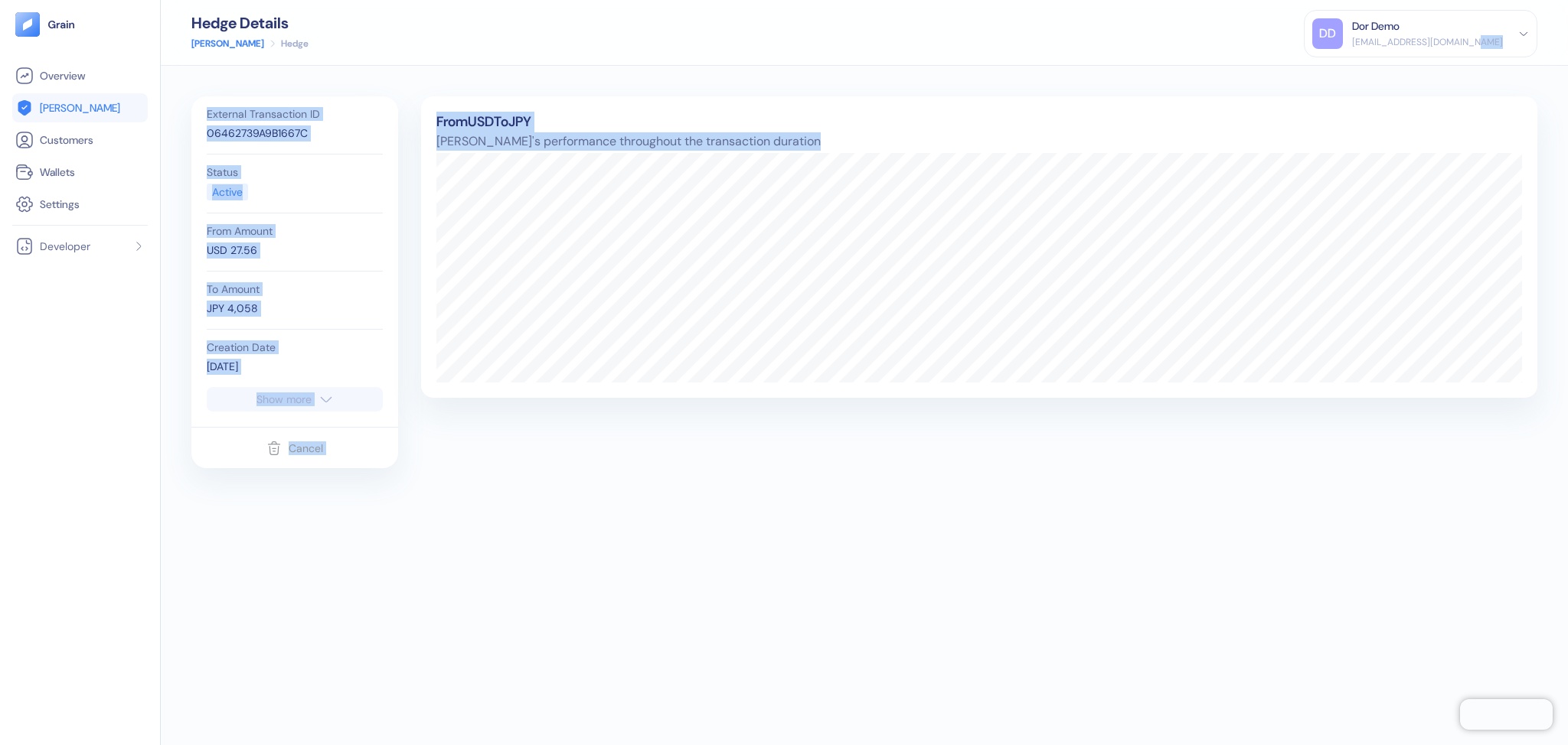
click at [371, 464] on div "Cancel" at bounding box center [294, 448] width 207 height 41
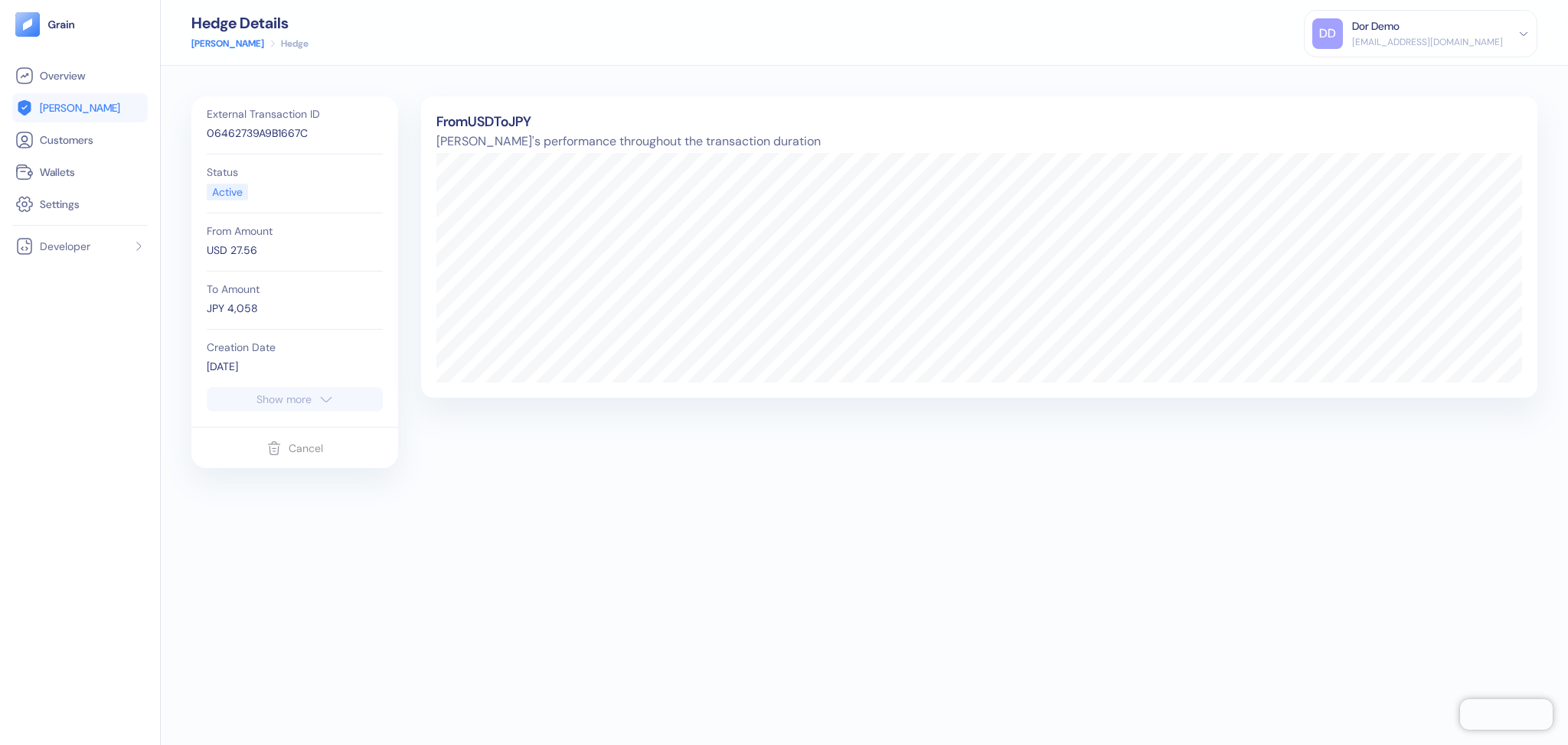
click at [209, 46] on link "[PERSON_NAME]" at bounding box center [227, 43] width 72 height 14
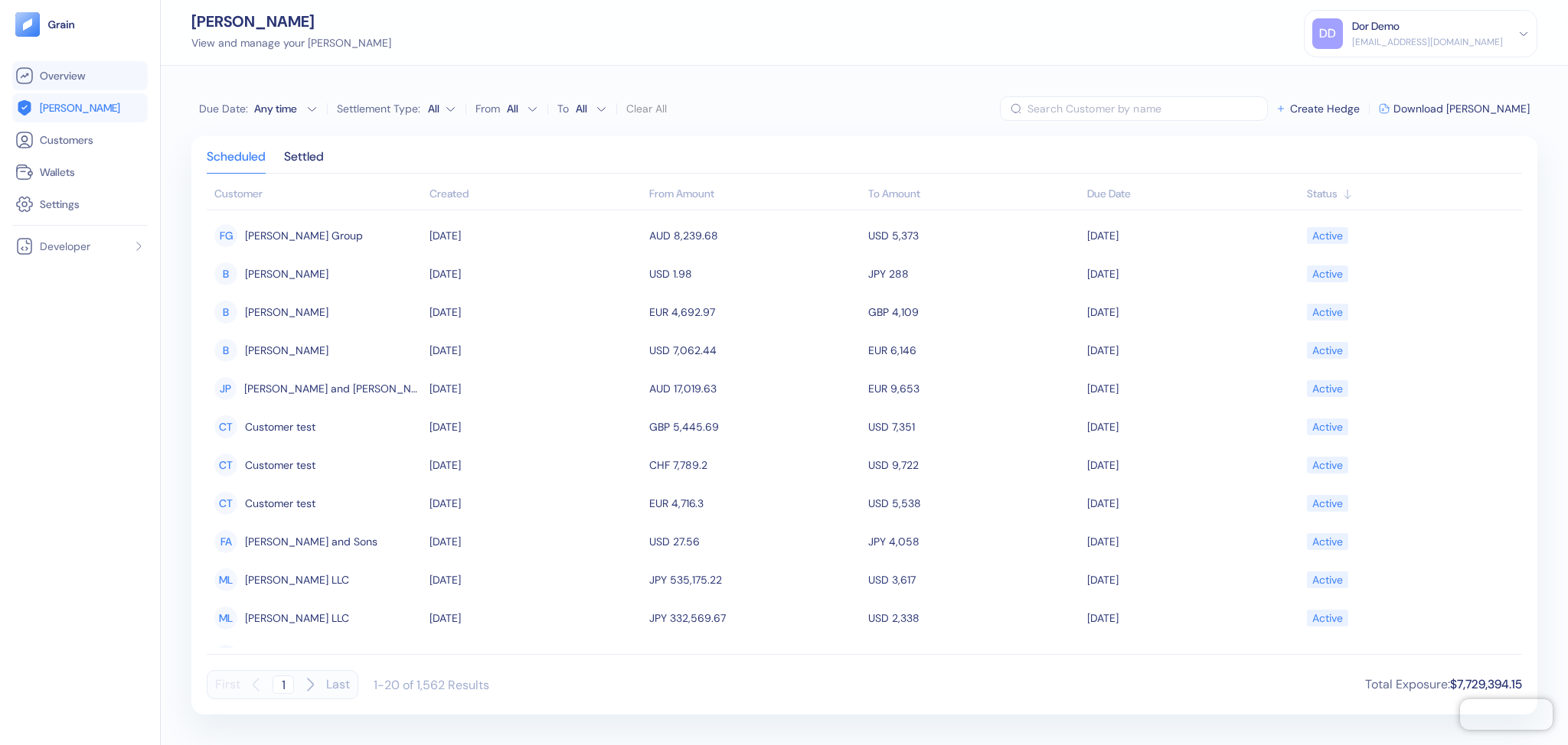
click at [111, 78] on link "Overview" at bounding box center [80, 75] width 129 height 18
